Goal: Communication & Community: Share content

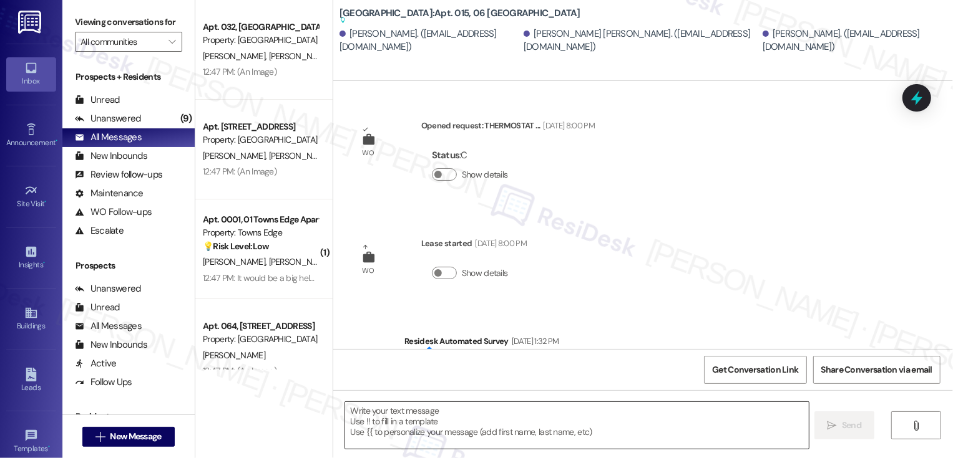
scroll to position [8164, 0]
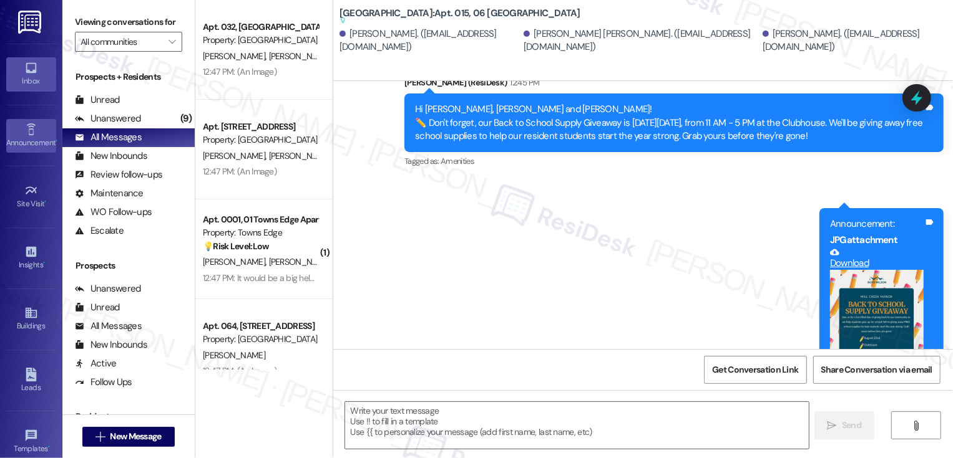
click at [24, 141] on div "Announcement •" at bounding box center [31, 143] width 62 height 12
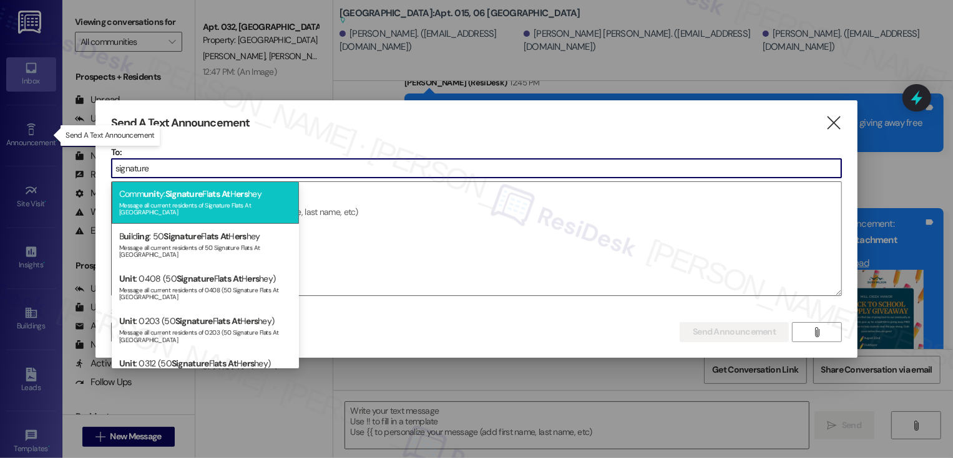
type input "signature"
click at [251, 201] on div "Message all current residents of Signature Flats At [GEOGRAPHIC_DATA]" at bounding box center [205, 207] width 172 height 17
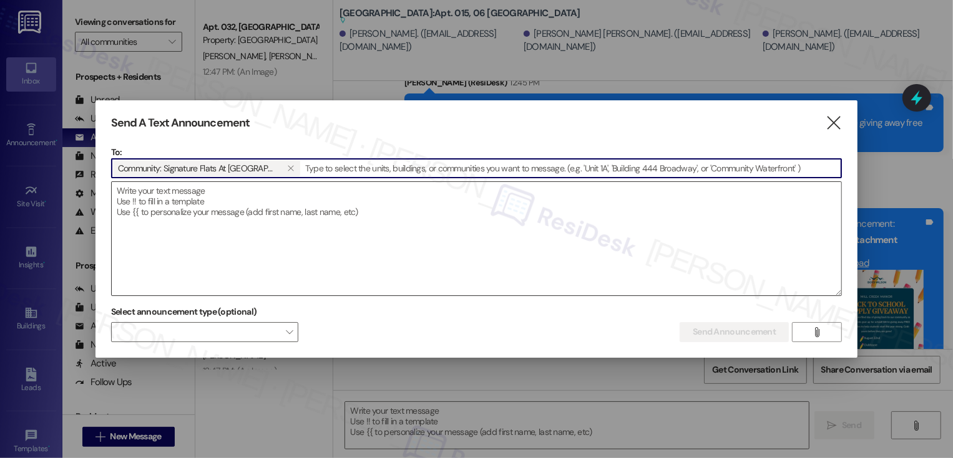
click at [266, 201] on textarea at bounding box center [477, 239] width 730 height 114
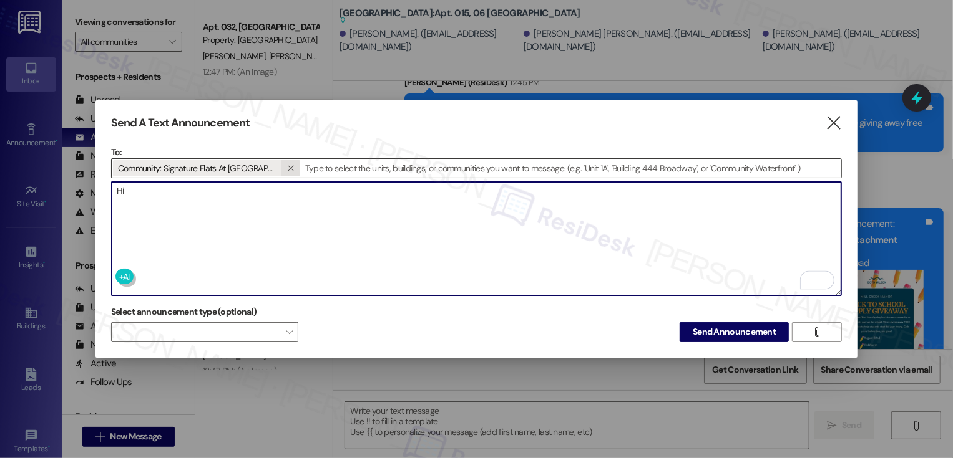
type textarea "Hi"
click at [287, 166] on icon "" at bounding box center [290, 168] width 7 height 10
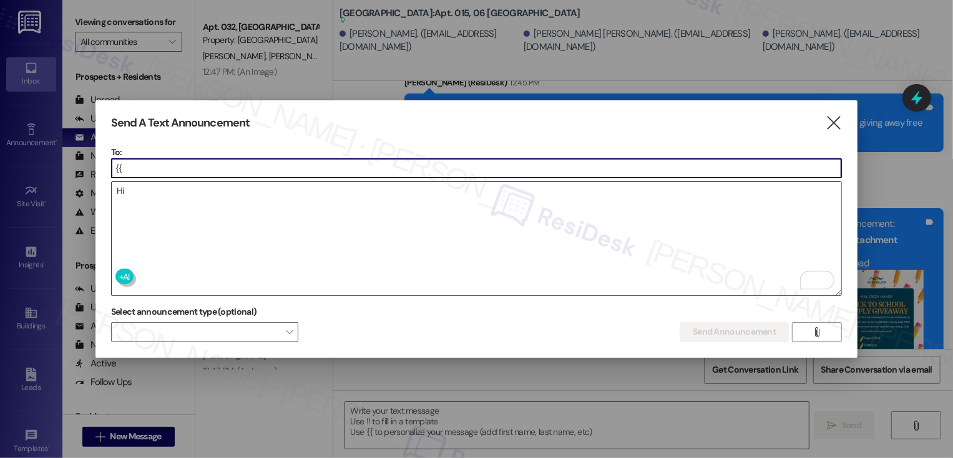
type input "{"
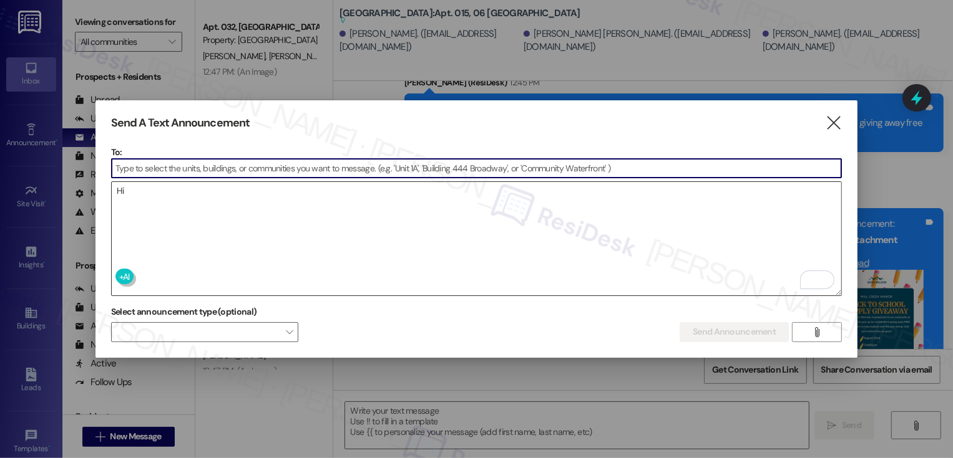
click at [263, 220] on textarea "Hi" at bounding box center [477, 239] width 730 height 114
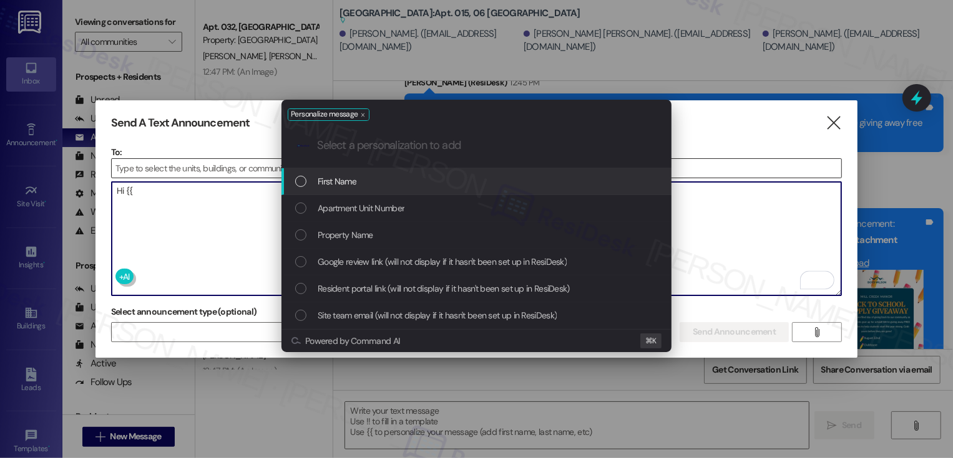
click at [309, 183] on div "First Name" at bounding box center [477, 182] width 365 height 14
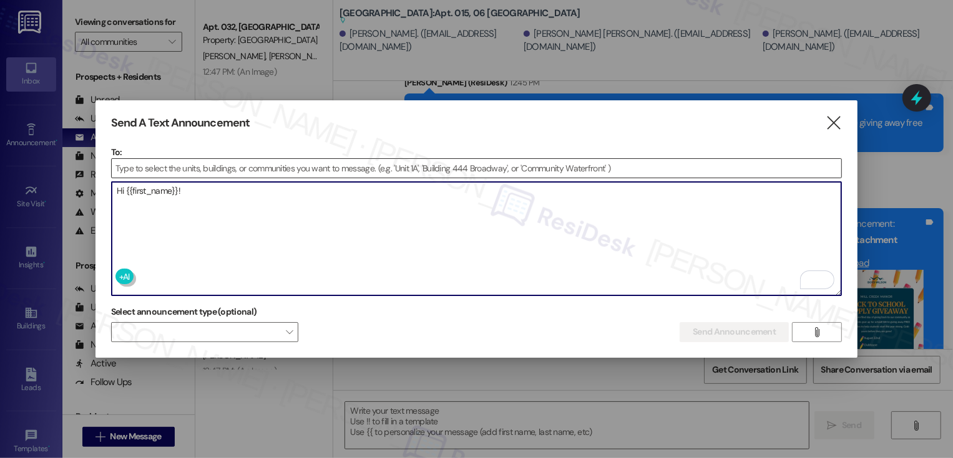
paste textarea "☀️"
paste textarea "Get ready to rise and shine with a sweet treat!"
paste textarea "🍩"
paste textarea "We're having a Grab & Go Breakfast [DATE] morning, [DATE]! Swing by the communi…"
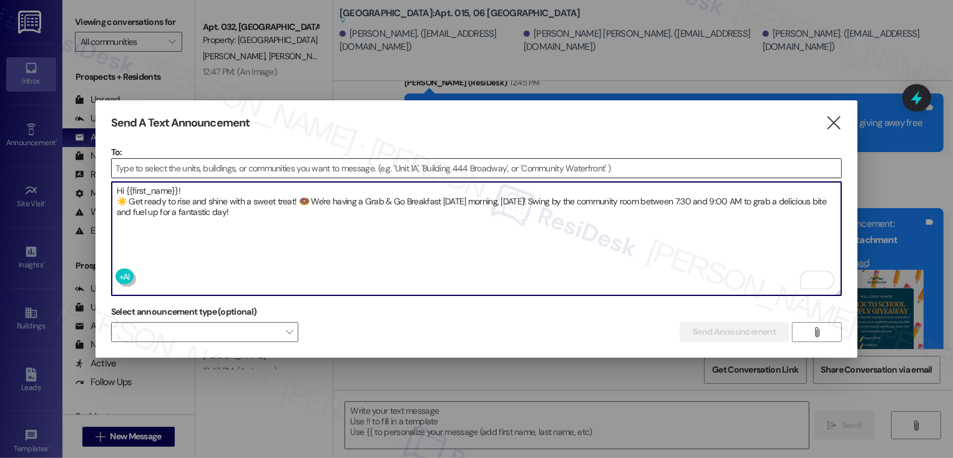
type textarea "Hi {{first_name}}! ☀️ Get ready to rise and shine with a sweet treat! 🍩 We're h…"
click at [351, 167] on input at bounding box center [477, 168] width 730 height 19
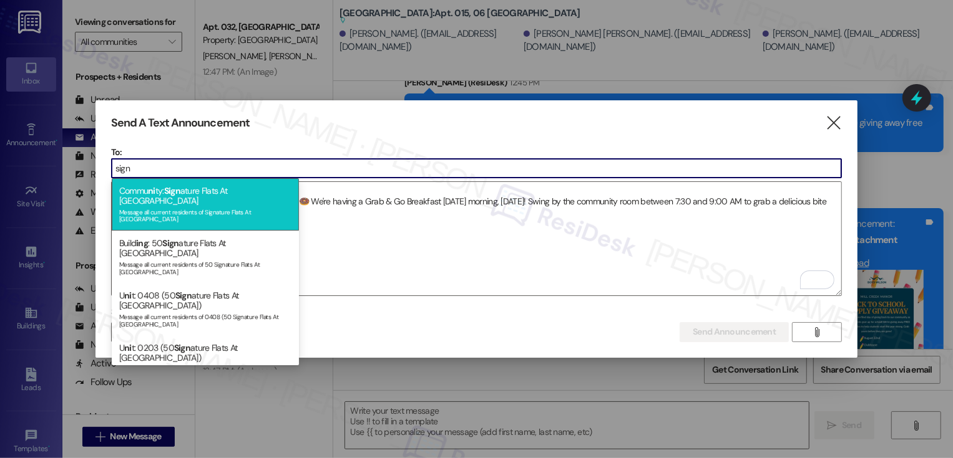
type input "sign"
click at [180, 185] on span "Sign" at bounding box center [172, 190] width 16 height 11
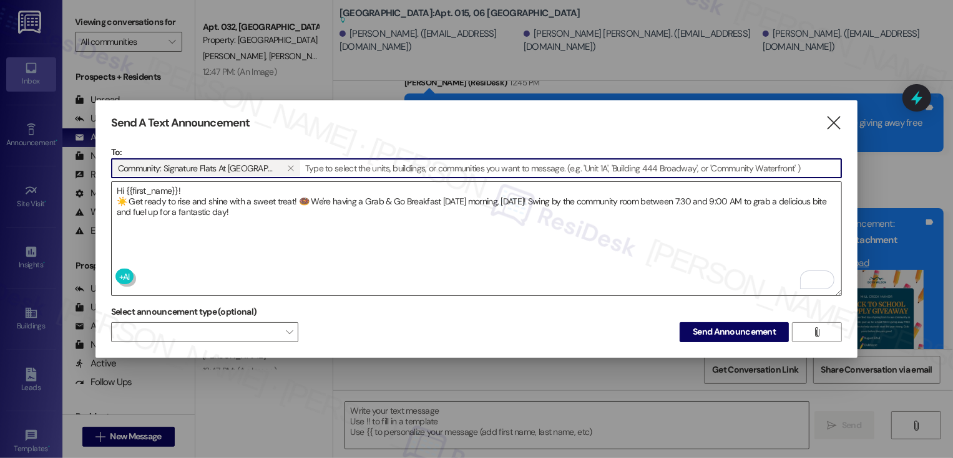
click at [301, 218] on textarea "Hi {{first_name}}! ☀️ Get ready to rise and shine with a sweet treat! 🍩 We're h…" at bounding box center [477, 239] width 730 height 114
